Goal: Find specific page/section: Find specific page/section

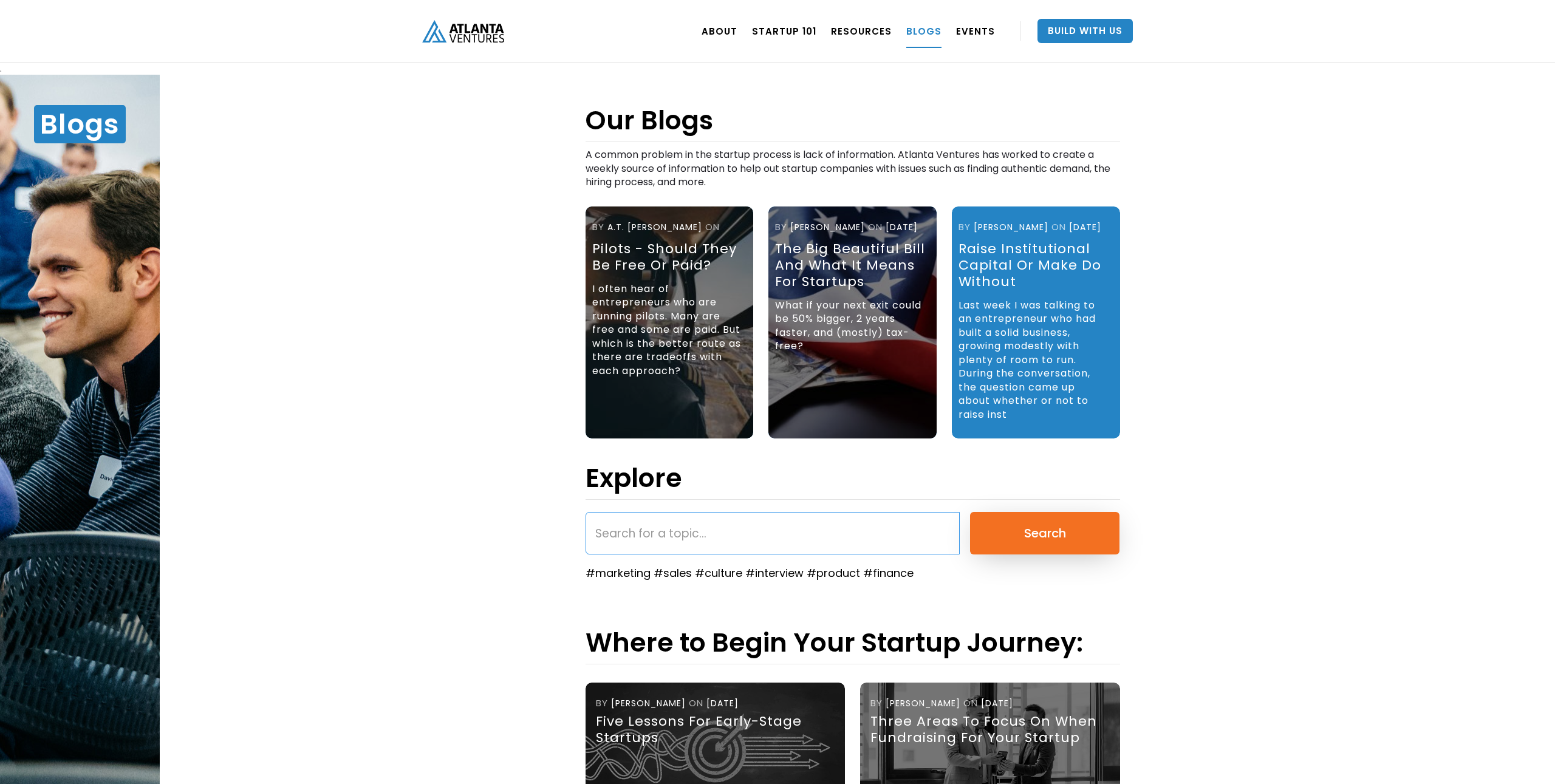
click at [626, 536] on input "search" at bounding box center [772, 533] width 374 height 42
type input "design partner"
click at [970, 512] on input "Search" at bounding box center [1044, 533] width 149 height 42
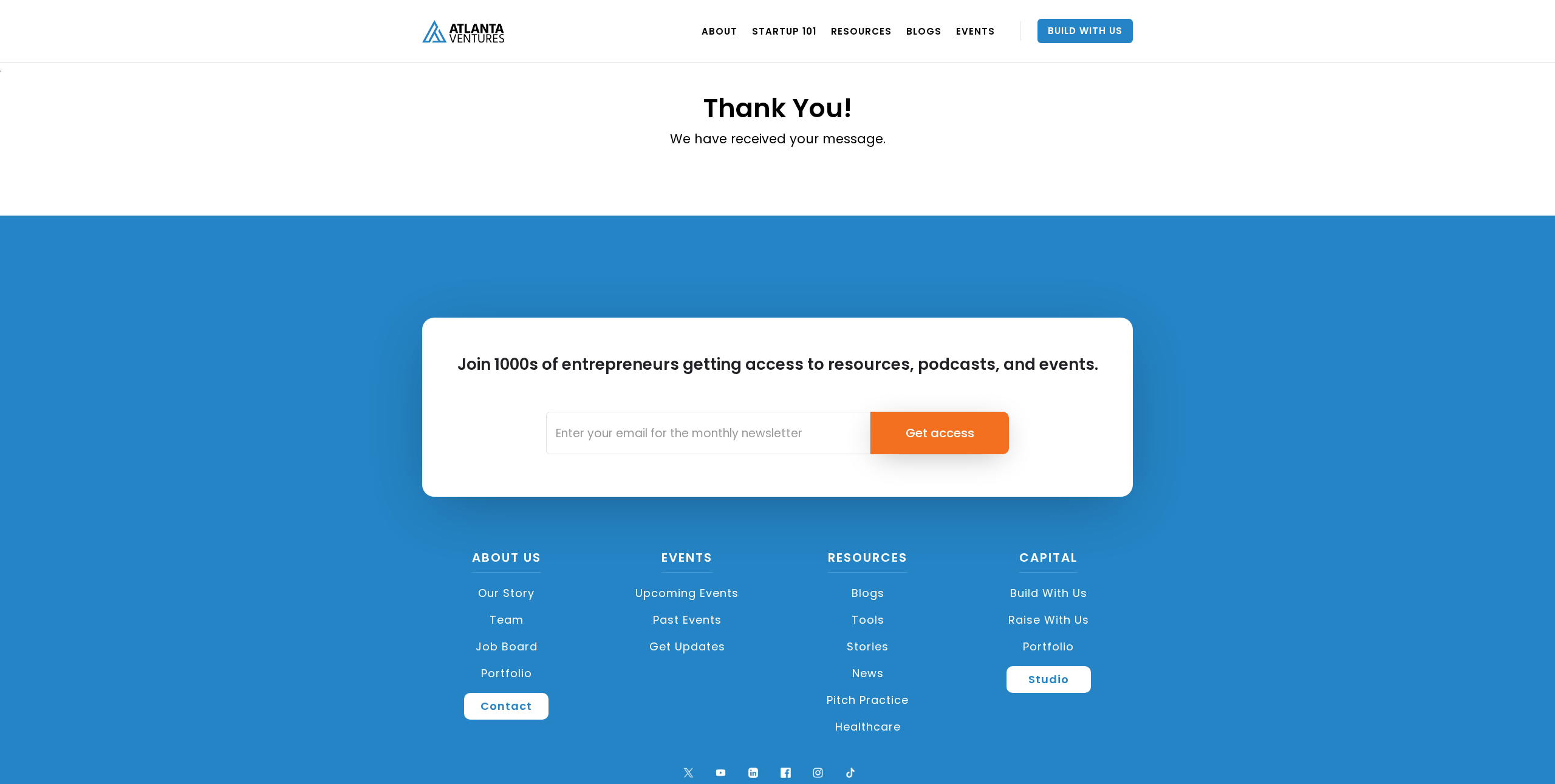
click at [945, 29] on div "BLOGS" at bounding box center [923, 31] width 50 height 34
click at [930, 31] on link "BLOGS" at bounding box center [923, 31] width 35 height 34
